Goal: Find contact information: Find contact information

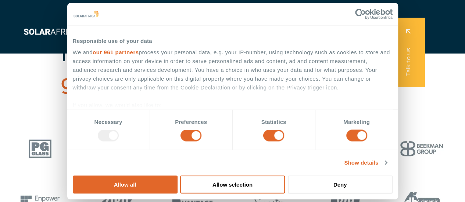
click at [345, 13] on span "Company" at bounding box center [336, 14] width 29 height 9
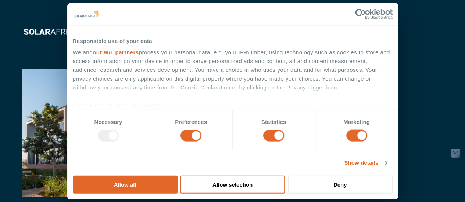
click at [359, 37] on span "Contact" at bounding box center [356, 38] width 24 height 9
